Goal: Information Seeking & Learning: Find specific fact

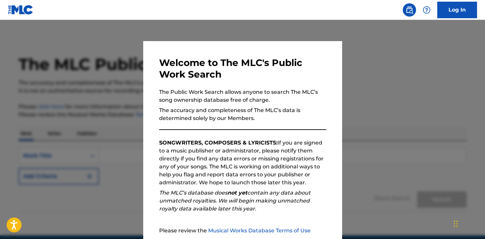
scroll to position [64, 0]
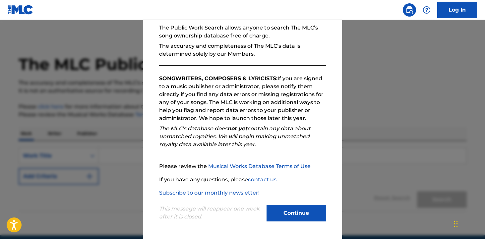
click at [297, 217] on button "Continue" at bounding box center [296, 213] width 60 height 17
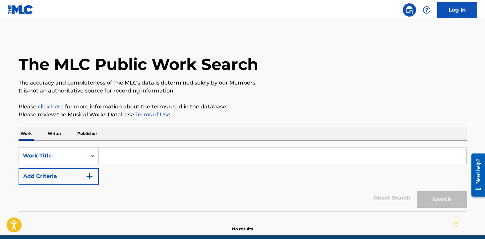
click at [157, 154] on input "Search Form" at bounding box center [282, 156] width 367 height 16
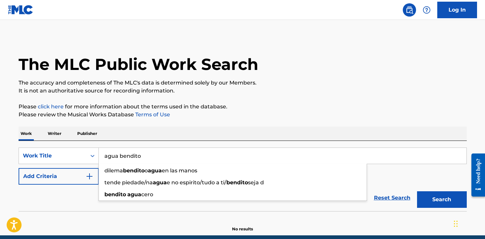
click at [417, 191] on button "Search" at bounding box center [442, 199] width 50 height 17
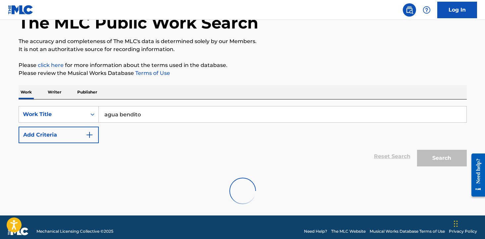
scroll to position [50, 0]
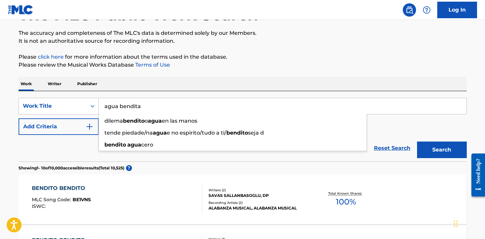
type input "agua bendita"
click at [417, 141] on button "Search" at bounding box center [442, 149] width 50 height 17
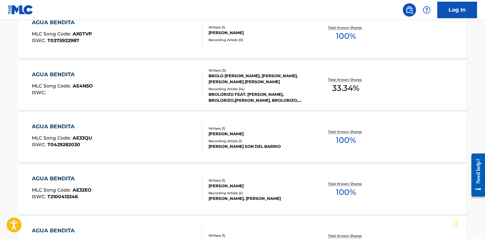
scroll to position [572, 0]
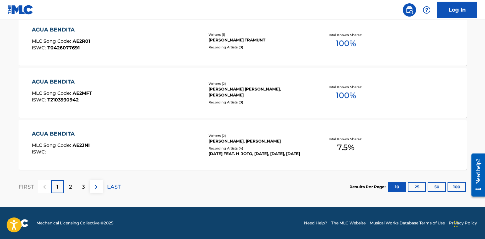
click at [433, 185] on button "50" at bounding box center [436, 187] width 18 height 10
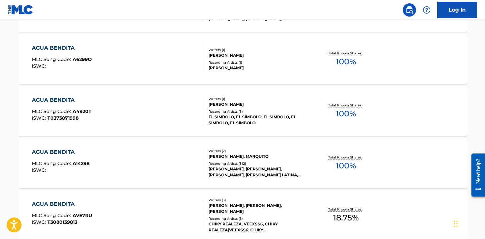
scroll to position [2652, 0]
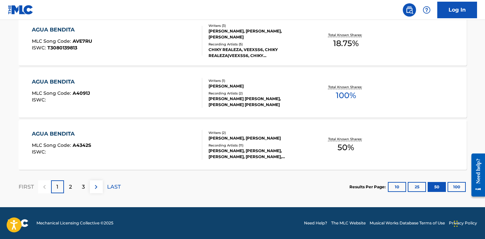
click at [74, 189] on div "2" at bounding box center [70, 186] width 13 height 13
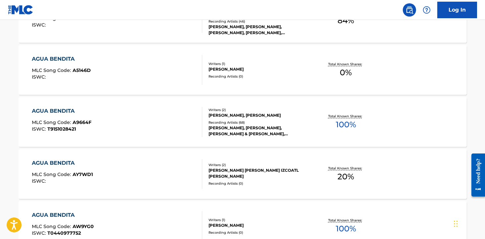
scroll to position [1232, 0]
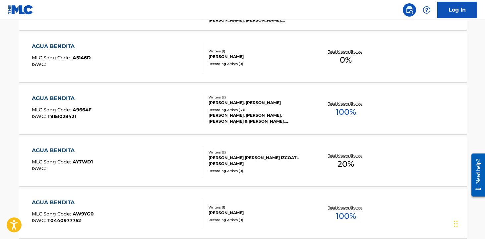
click at [124, 113] on div "AGUA BENDITA MLC Song Code : A9664F ISWC : T9151028421" at bounding box center [117, 109] width 170 height 30
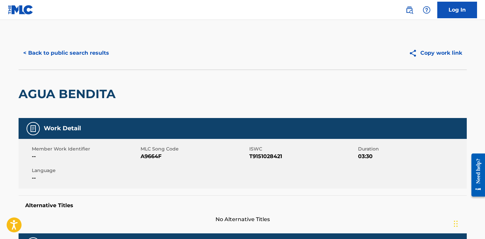
click at [75, 48] on button "< Back to public search results" at bounding box center [66, 53] width 95 height 17
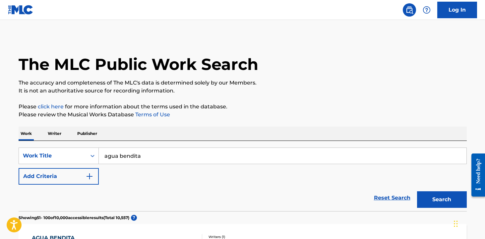
click at [142, 154] on input "agua bendita" at bounding box center [282, 156] width 367 height 16
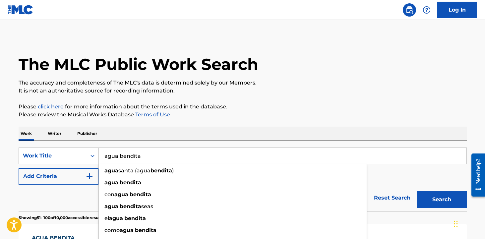
click at [142, 154] on input "agua bendita" at bounding box center [282, 156] width 367 height 16
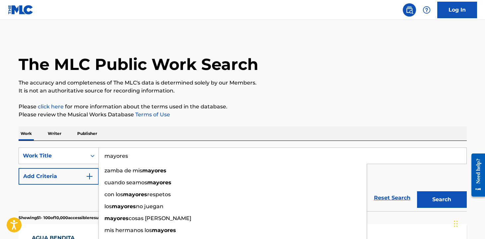
type input "mayores"
click at [417, 191] on button "Search" at bounding box center [442, 199] width 50 height 17
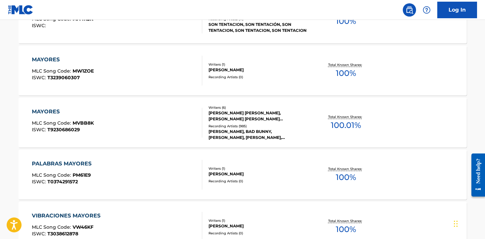
scroll to position [390, 0]
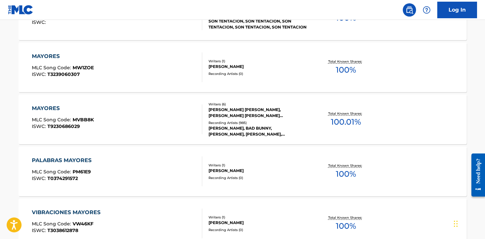
click at [135, 118] on div "MAYORES MLC Song Code : MVBB8K ISWC : T9230686029" at bounding box center [117, 119] width 170 height 30
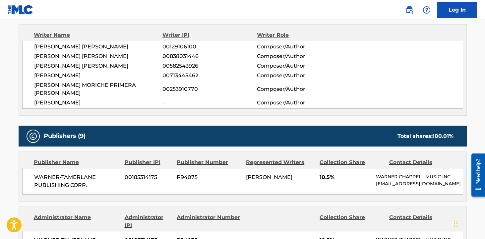
scroll to position [249, 0]
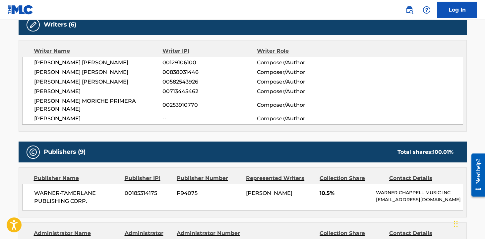
click at [56, 62] on span "[PERSON_NAME] [PERSON_NAME]" at bounding box center [98, 63] width 129 height 8
click at [73, 61] on span "[PERSON_NAME] [PERSON_NAME]" at bounding box center [98, 63] width 129 height 8
copy div "[PERSON_NAME] [PERSON_NAME]"
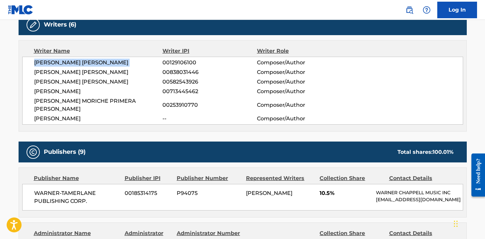
copy div "[PERSON_NAME] [PERSON_NAME]"
click at [107, 73] on span "[PERSON_NAME] [PERSON_NAME]" at bounding box center [98, 72] width 129 height 8
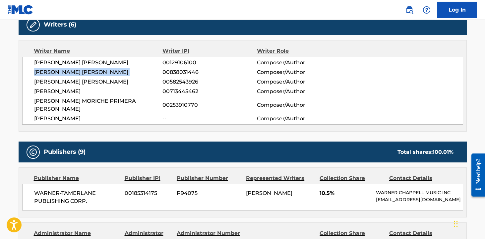
click at [107, 73] on span "[PERSON_NAME] [PERSON_NAME]" at bounding box center [98, 72] width 129 height 8
copy div "[PERSON_NAME] [PERSON_NAME]"
click at [127, 79] on span "[PERSON_NAME] [PERSON_NAME]" at bounding box center [98, 82] width 129 height 8
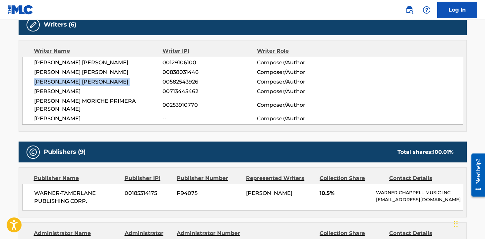
click at [127, 79] on span "[PERSON_NAME] [PERSON_NAME]" at bounding box center [98, 82] width 129 height 8
copy div "[PERSON_NAME] [PERSON_NAME]"
click at [70, 89] on span "[PERSON_NAME]" at bounding box center [98, 91] width 129 height 8
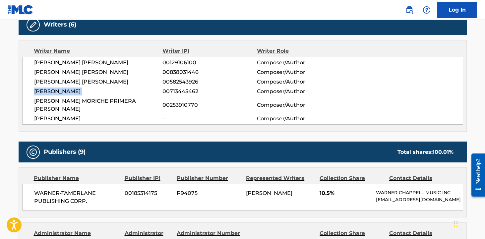
copy div "[PERSON_NAME]"
click at [64, 105] on span "[PERSON_NAME] MORICHE PRIMERA [PERSON_NAME]" at bounding box center [98, 105] width 129 height 16
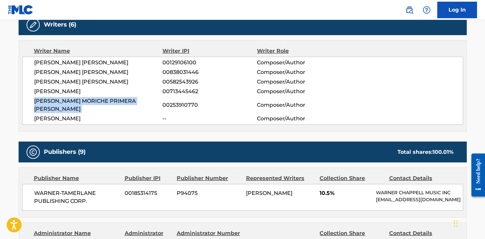
click at [64, 105] on span "[PERSON_NAME] MORICHE PRIMERA [PERSON_NAME]" at bounding box center [98, 105] width 129 height 16
copy div "[PERSON_NAME] MORICHE PRIMERA [PERSON_NAME]"
click at [52, 115] on span "[PERSON_NAME]" at bounding box center [98, 119] width 129 height 8
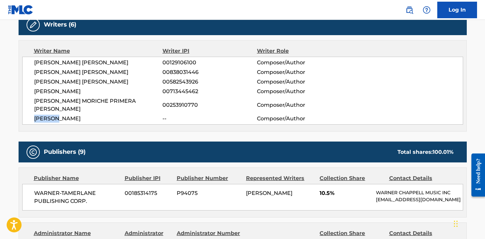
click at [52, 115] on span "[PERSON_NAME]" at bounding box center [98, 119] width 129 height 8
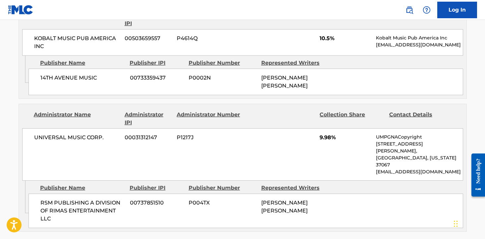
scroll to position [1042, 0]
